Goal: Navigation & Orientation: Find specific page/section

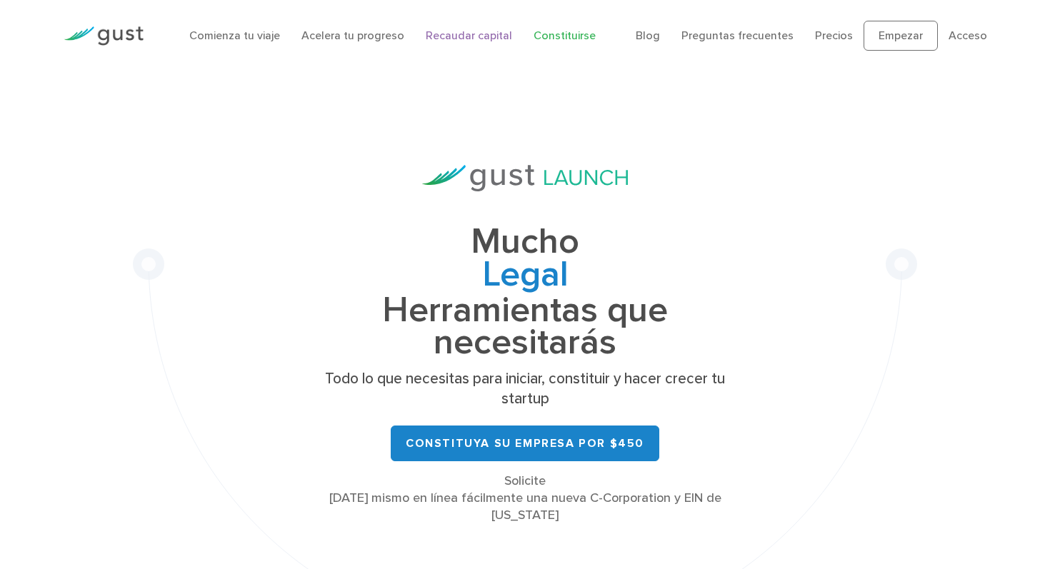
click at [457, 34] on font "Recaudar capital" at bounding box center [469, 36] width 86 height 14
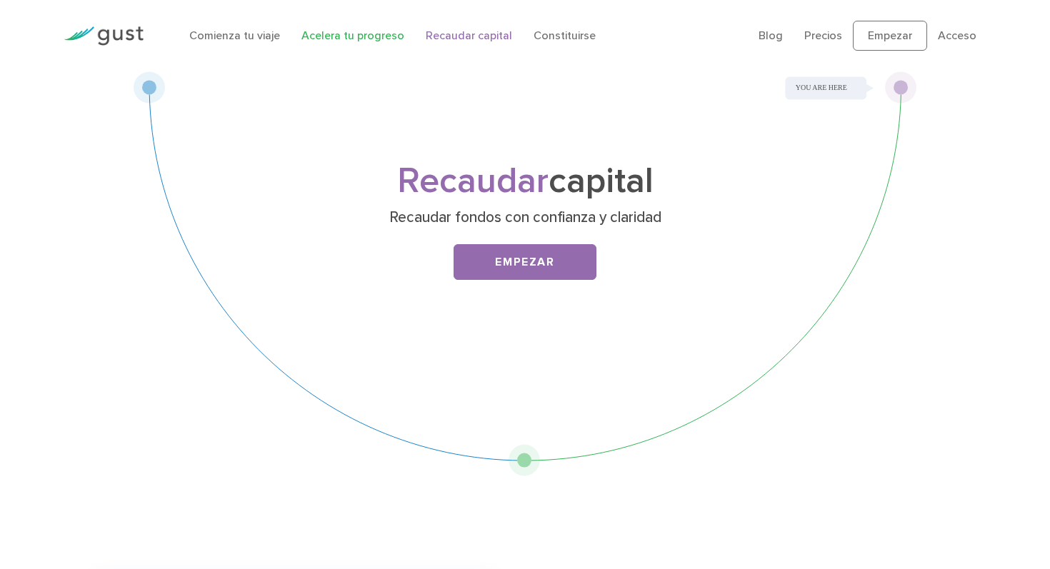
click at [335, 39] on font "Acelera tu progreso" at bounding box center [352, 36] width 103 height 14
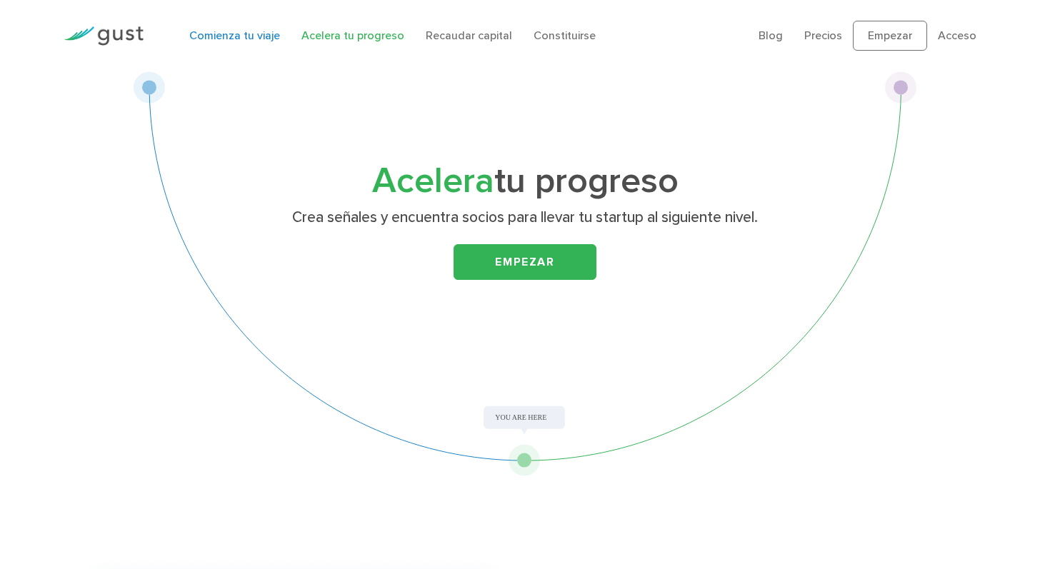
click at [224, 34] on font "Comienza tu viaje" at bounding box center [234, 36] width 91 height 14
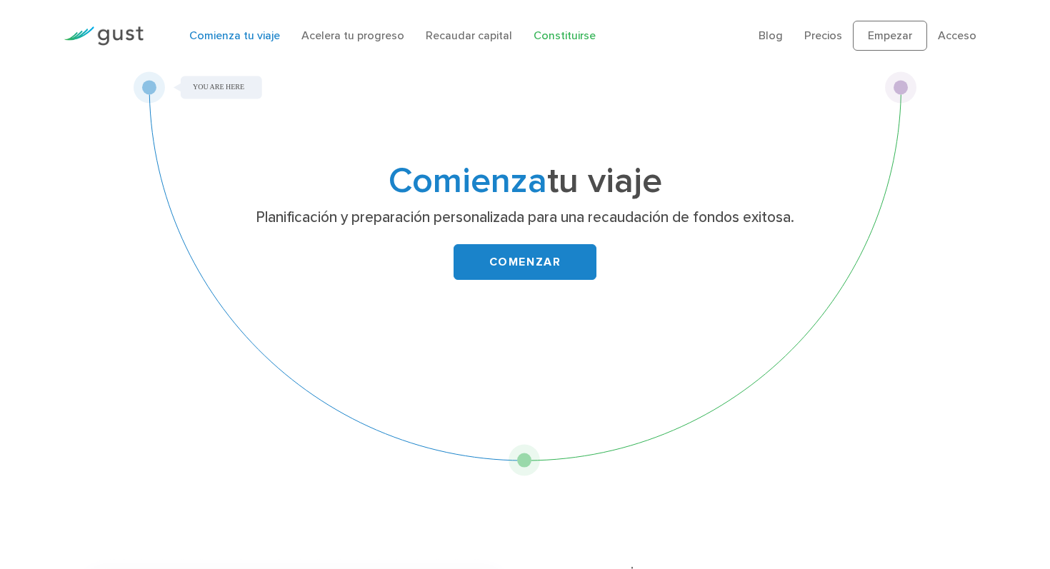
click at [549, 38] on font "Constituirse" at bounding box center [565, 36] width 62 height 14
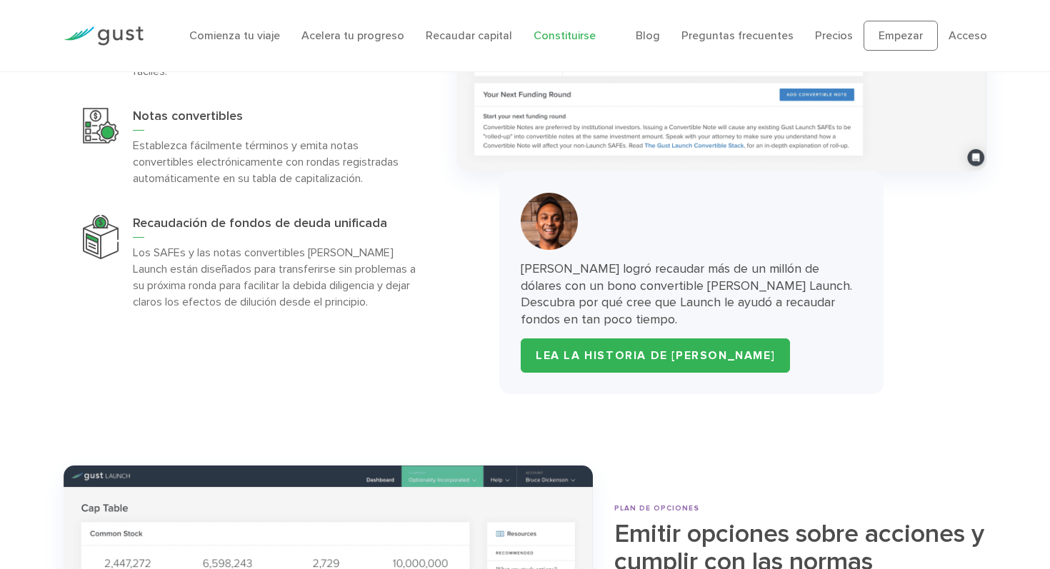
scroll to position [4403, 0]
